Goal: Information Seeking & Learning: Learn about a topic

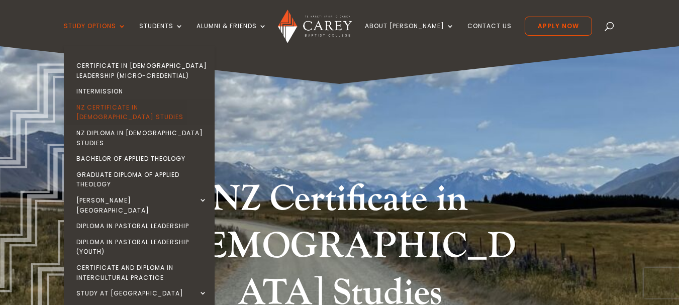
click at [130, 106] on link "NZ Certificate in [DEMOGRAPHIC_DATA] Studies" at bounding box center [141, 112] width 151 height 26
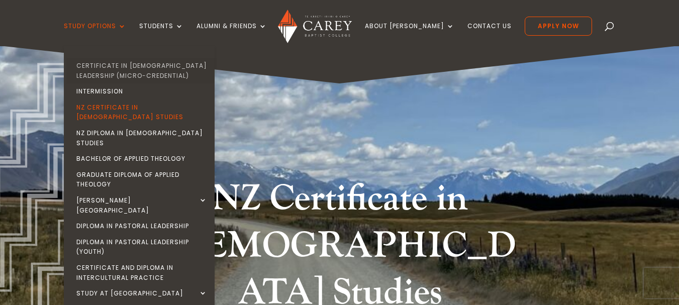
click at [143, 70] on link "Certificate in [DEMOGRAPHIC_DATA] Leadership (Micro-credential)" at bounding box center [141, 71] width 151 height 26
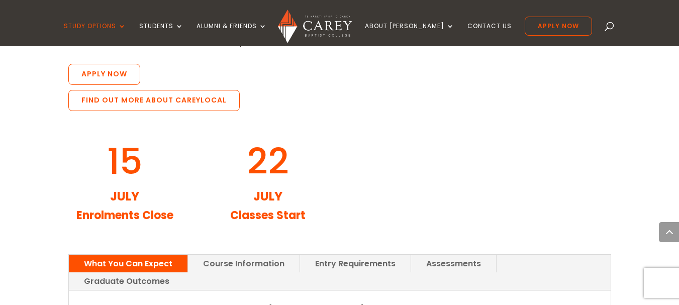
scroll to position [1105, 0]
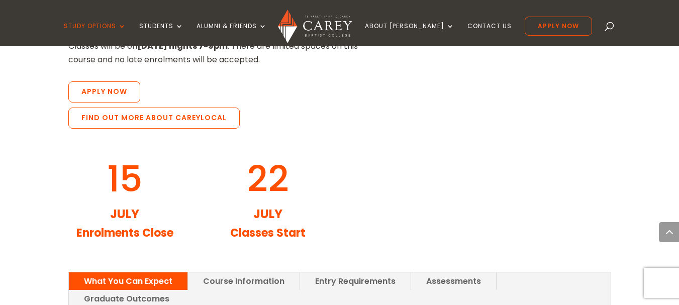
click at [341, 272] on link "Entry Requirements" at bounding box center [355, 281] width 111 height 18
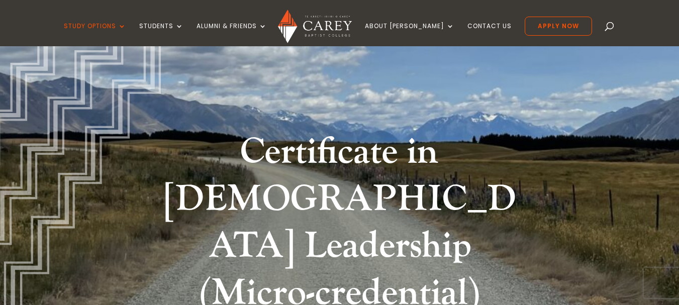
scroll to position [0, 0]
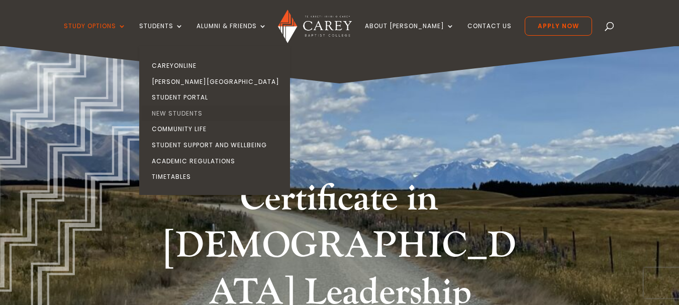
click at [189, 114] on link "New Students" at bounding box center [217, 114] width 151 height 16
